Goal: Transaction & Acquisition: Book appointment/travel/reservation

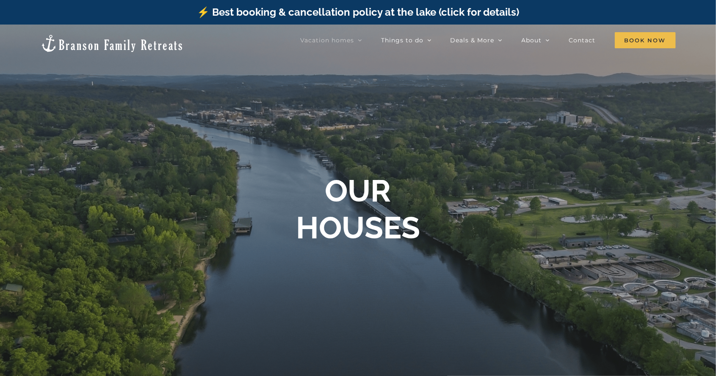
click at [356, 46] on link "Vacation homes" at bounding box center [331, 40] width 62 height 17
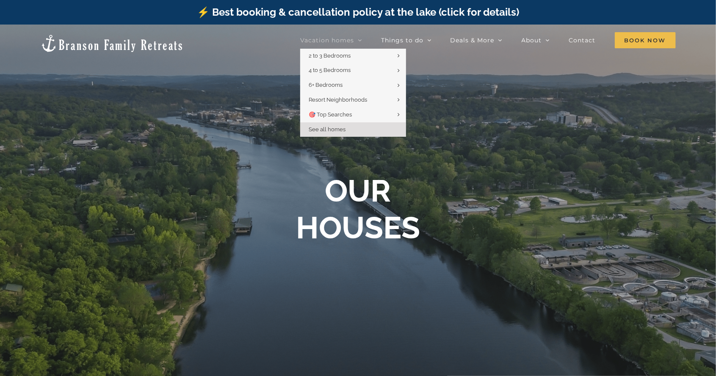
click at [359, 129] on link "See all homes" at bounding box center [353, 129] width 106 height 15
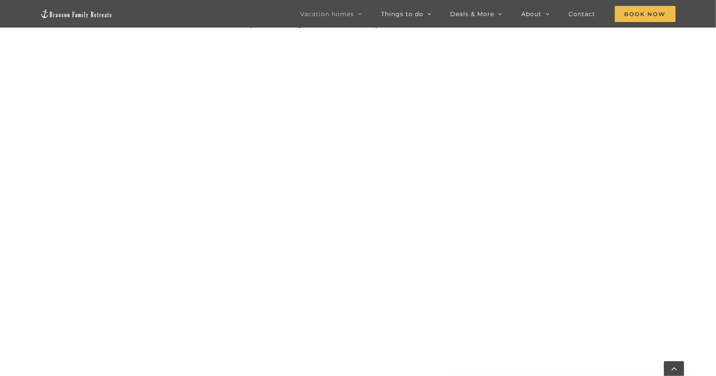
scroll to position [462, 0]
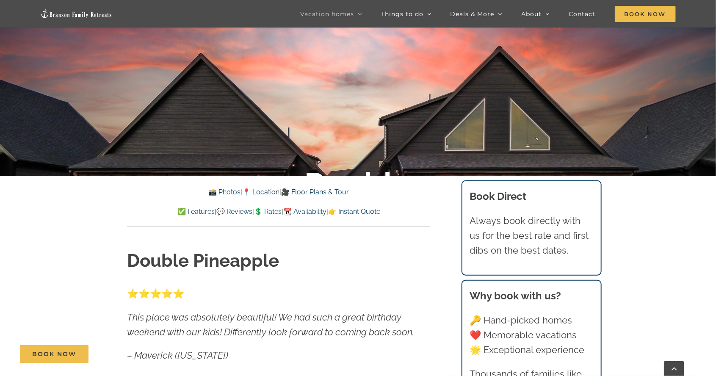
scroll to position [225, 0]
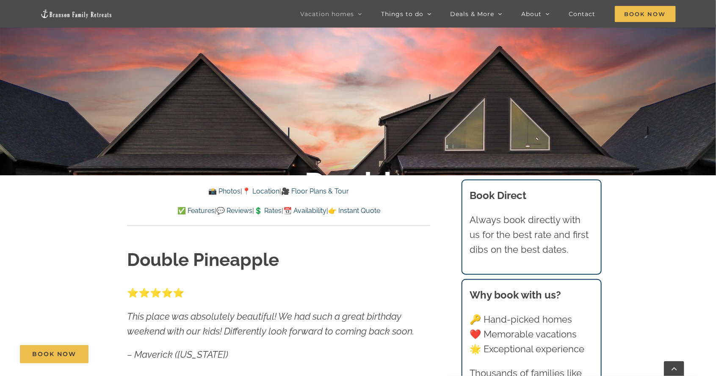
click at [269, 214] on link "💲 Rates" at bounding box center [268, 211] width 28 height 8
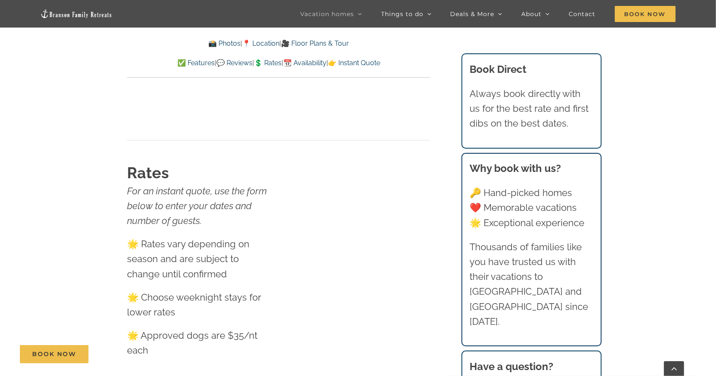
scroll to position [5235, 0]
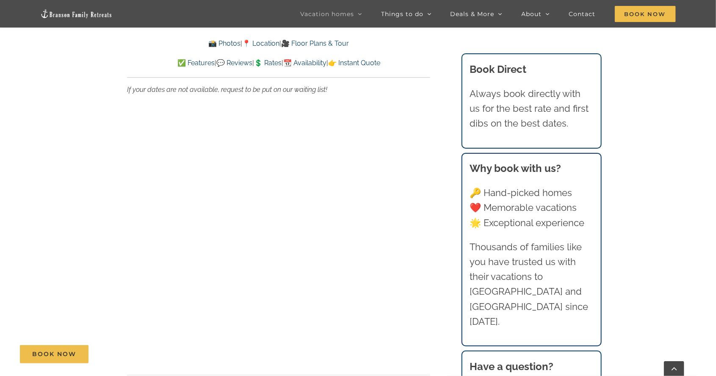
scroll to position [225, 0]
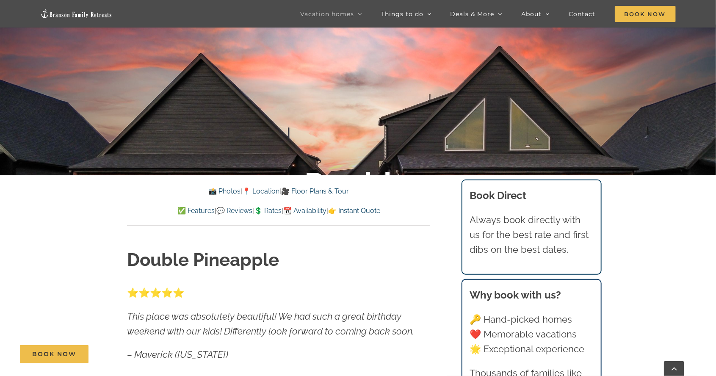
click at [324, 213] on link "📆 Availability" at bounding box center [304, 211] width 43 height 8
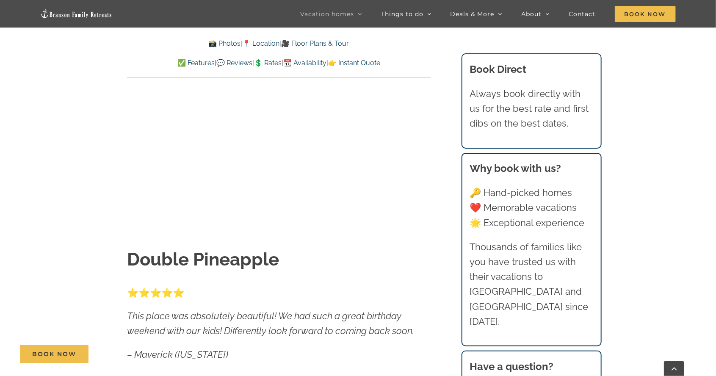
scroll to position [5349, 0]
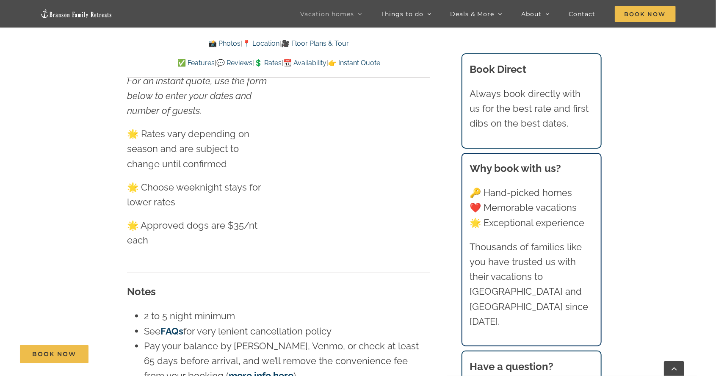
scroll to position [225, 0]
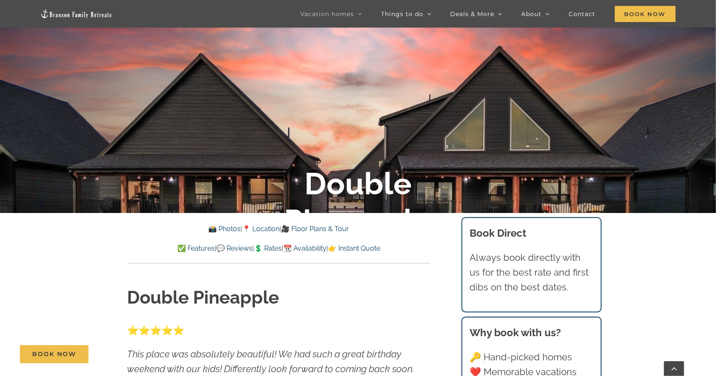
click at [338, 232] on link "🎥 Floor Plans & Tour" at bounding box center [315, 229] width 68 height 8
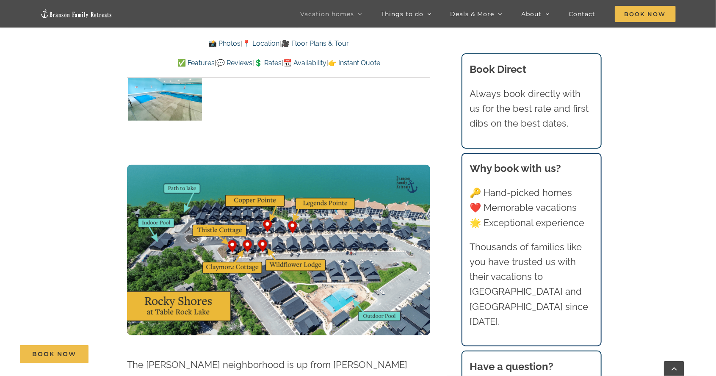
scroll to position [1954, 0]
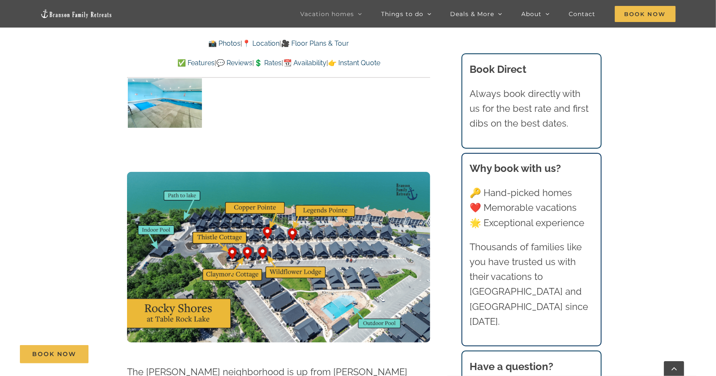
scroll to position [188, 0]
